Goal: Find specific page/section: Find specific page/section

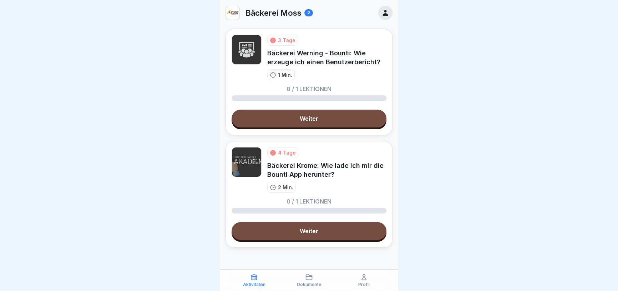
click at [309, 278] on icon at bounding box center [308, 276] width 7 height 7
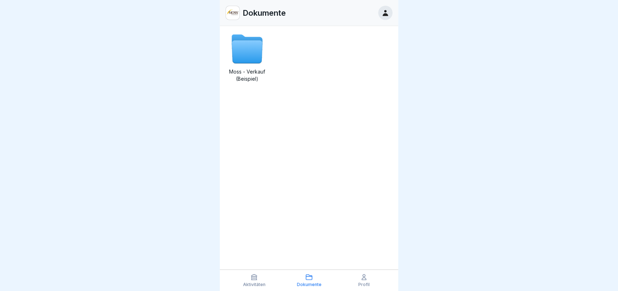
click at [244, 274] on div "Aktivitäten" at bounding box center [253, 280] width 51 height 14
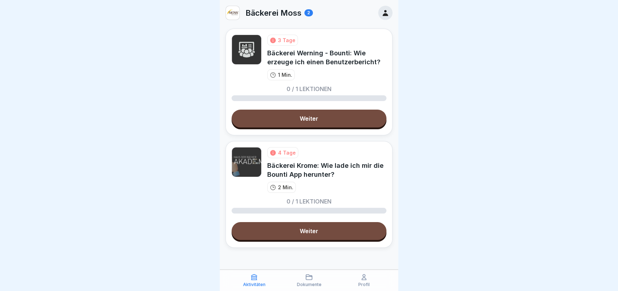
click at [315, 283] on p "Dokumente" at bounding box center [309, 284] width 25 height 5
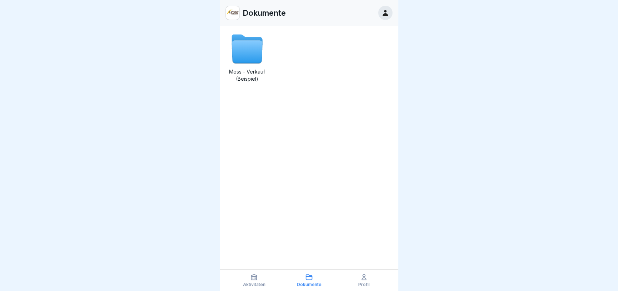
click at [364, 275] on icon at bounding box center [363, 276] width 7 height 7
